Goal: Transaction & Acquisition: Purchase product/service

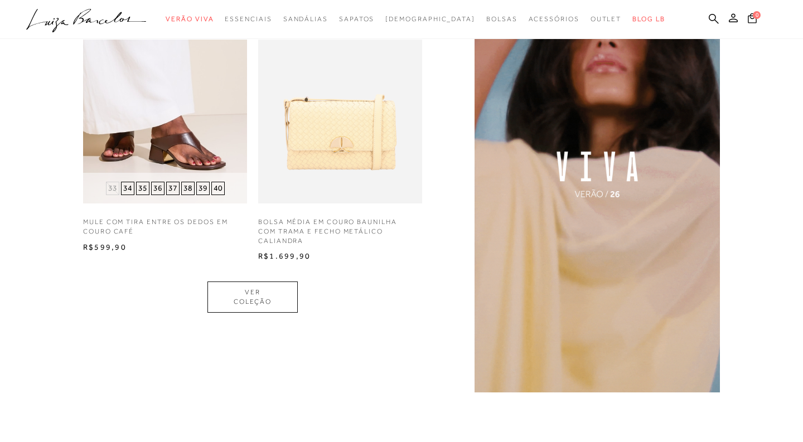
click at [214, 111] on img at bounding box center [165, 122] width 164 height 164
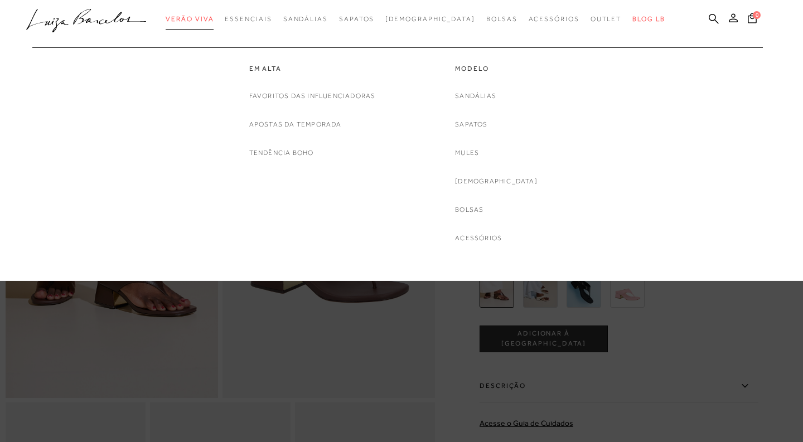
click at [214, 17] on span "Verão Viva" at bounding box center [190, 19] width 48 height 8
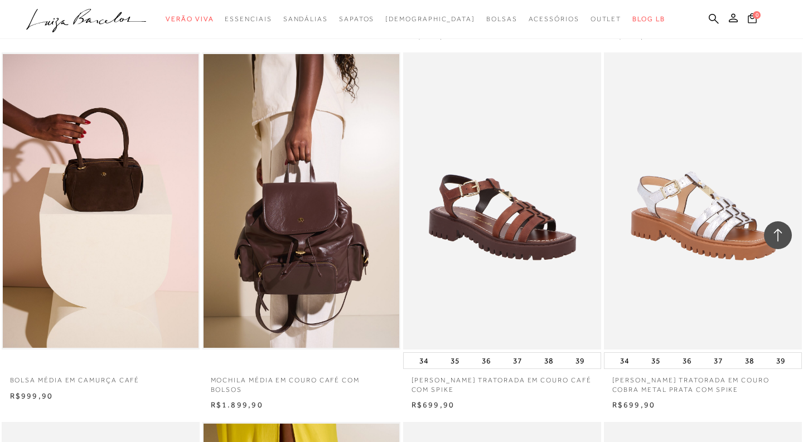
scroll to position [1023, 0]
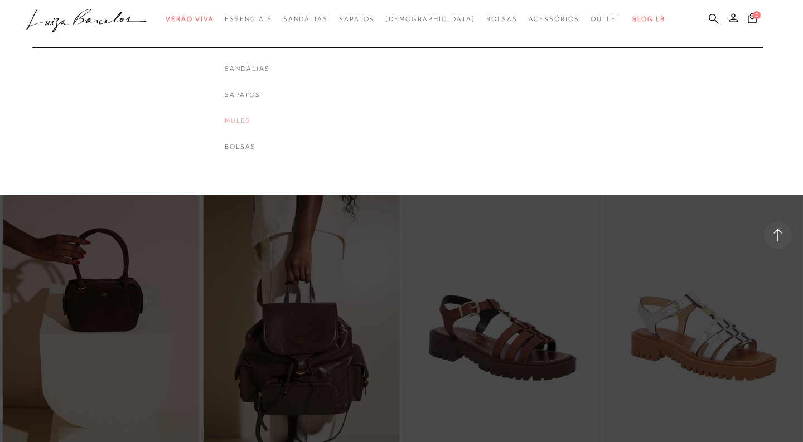
click at [263, 118] on link "Mules" at bounding box center [247, 120] width 45 height 9
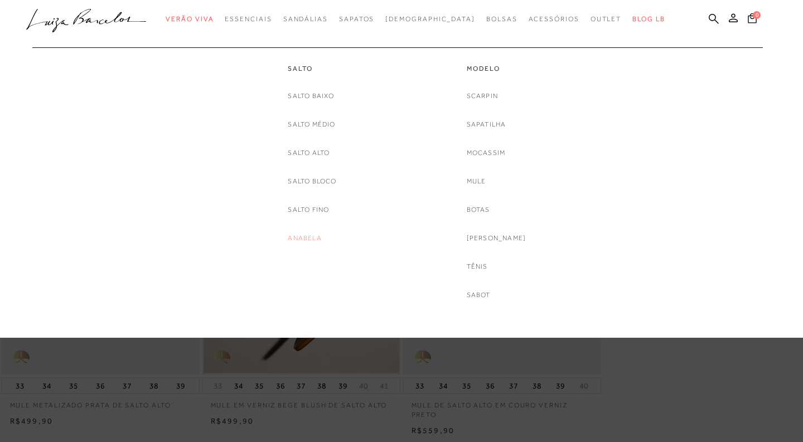
click at [308, 237] on link "Anabela" at bounding box center [304, 239] width 33 height 12
